Goal: Information Seeking & Learning: Learn about a topic

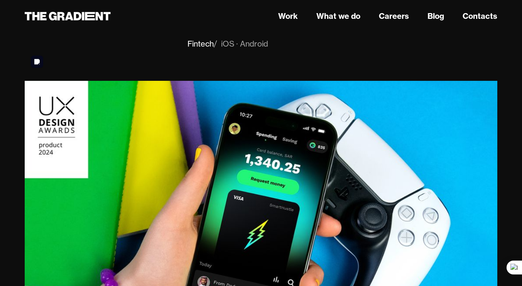
scroll to position [116, 0]
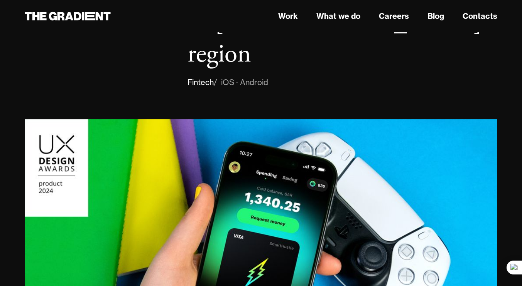
click at [261, 76] on div "/ iOS · Android" at bounding box center [241, 82] width 54 height 12
click at [337, 15] on link "What we do" at bounding box center [338, 16] width 44 height 12
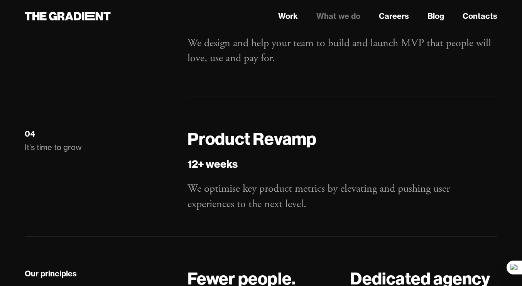
scroll to position [1311, 0]
click at [390, 14] on link "Careers" at bounding box center [394, 16] width 30 height 12
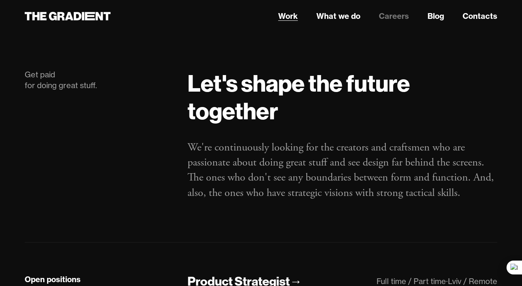
click at [296, 15] on link "Work" at bounding box center [288, 16] width 20 height 12
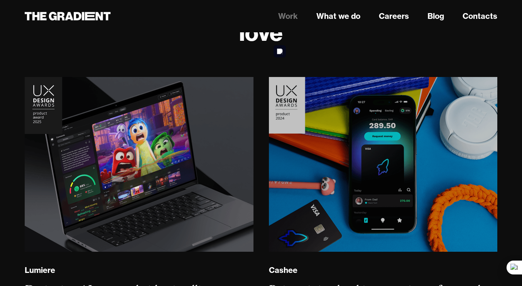
scroll to position [116, 0]
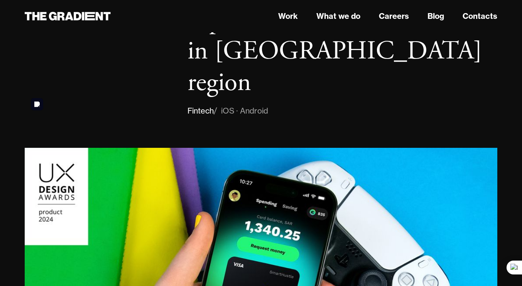
scroll to position [116, 0]
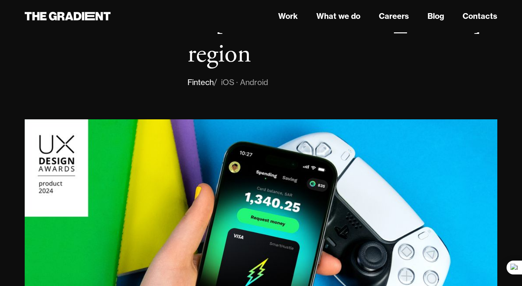
click at [205, 76] on div "Fintech" at bounding box center [200, 82] width 26 height 12
click at [236, 76] on div "/ iOS · Android" at bounding box center [241, 82] width 54 height 12
click at [254, 76] on div "/ iOS · Android" at bounding box center [241, 82] width 54 height 12
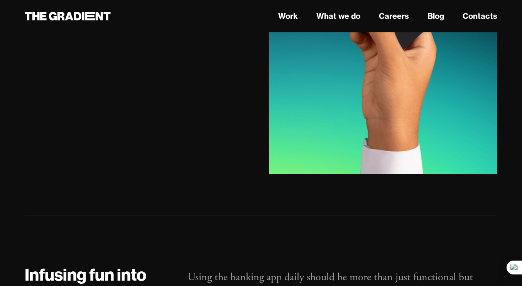
scroll to position [2814, 0]
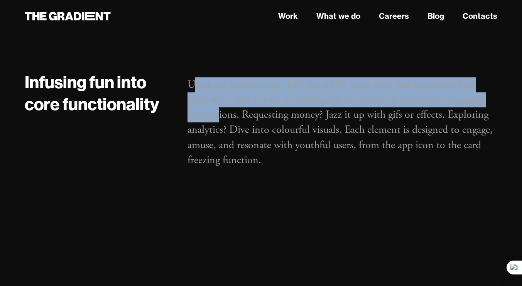
drag, startPoint x: 191, startPoint y: 37, endPoint x: 219, endPoint y: 73, distance: 45.6
click at [219, 77] on p "Using the banking app daily should be more than just functional but enjoyable. …" at bounding box center [342, 122] width 310 height 91
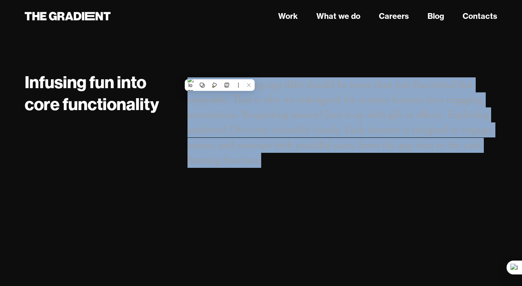
drag, startPoint x: 189, startPoint y: 33, endPoint x: 260, endPoint y: 113, distance: 107.3
click at [260, 113] on p "Using the banking app daily should be more than just functional but enjoyable. …" at bounding box center [342, 122] width 310 height 91
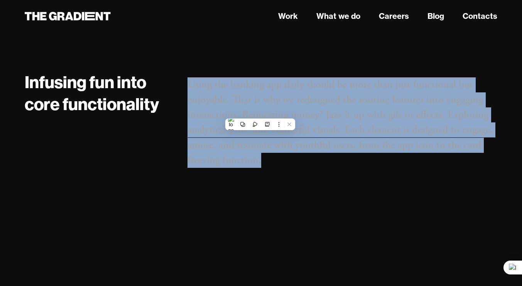
click at [287, 86] on p "Using the banking app daily should be more than just functional but enjoyable. …" at bounding box center [342, 122] width 310 height 91
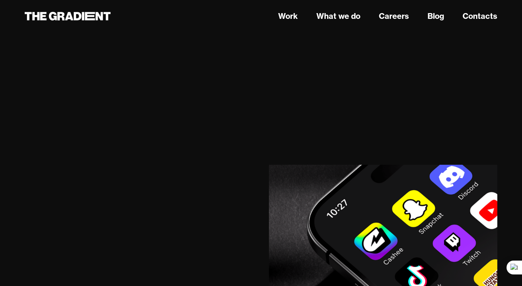
scroll to position [11296, 0]
